Goal: Information Seeking & Learning: Learn about a topic

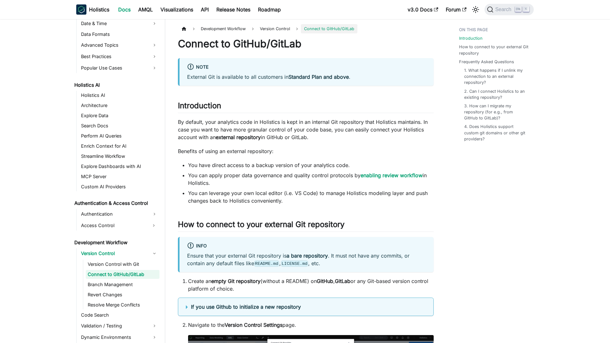
scroll to position [267, 0]
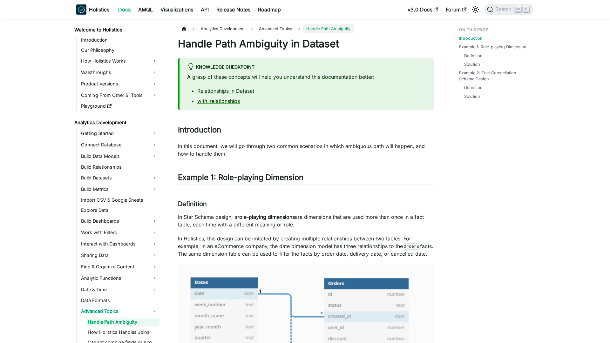
scroll to position [48, 0]
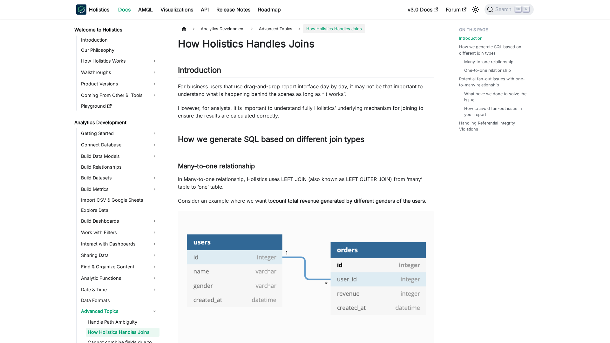
scroll to position [58, 0]
